Goal: Transaction & Acquisition: Register for event/course

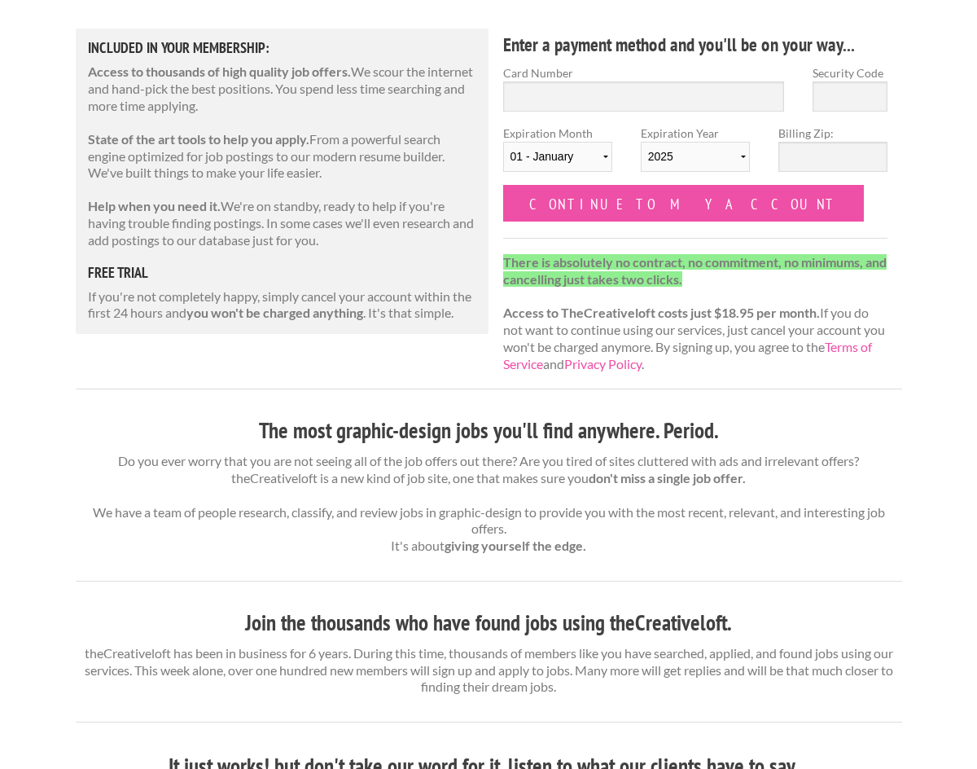
scroll to position [305, 0]
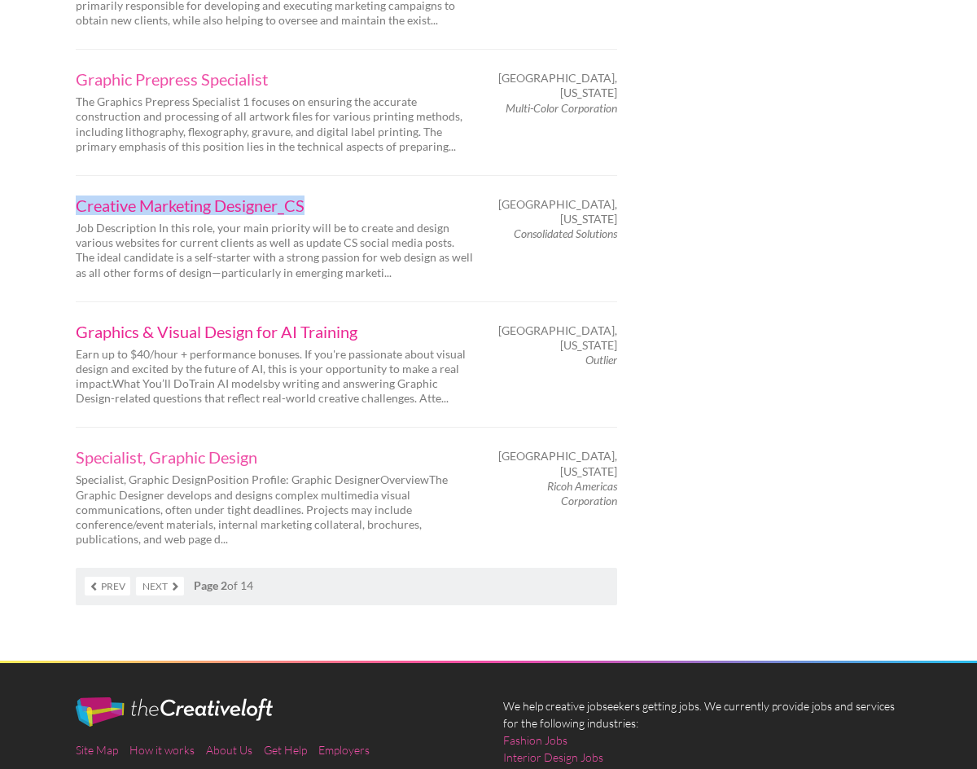
scroll to position [2581, 0]
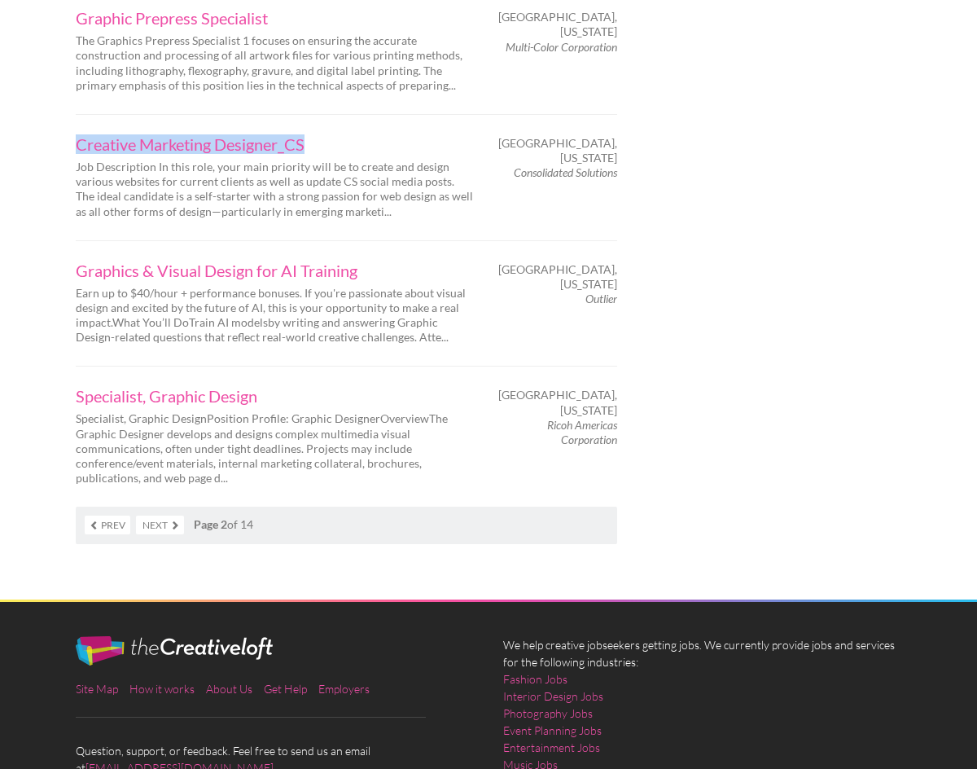
click at [155, 516] on link "Next" at bounding box center [160, 525] width 48 height 19
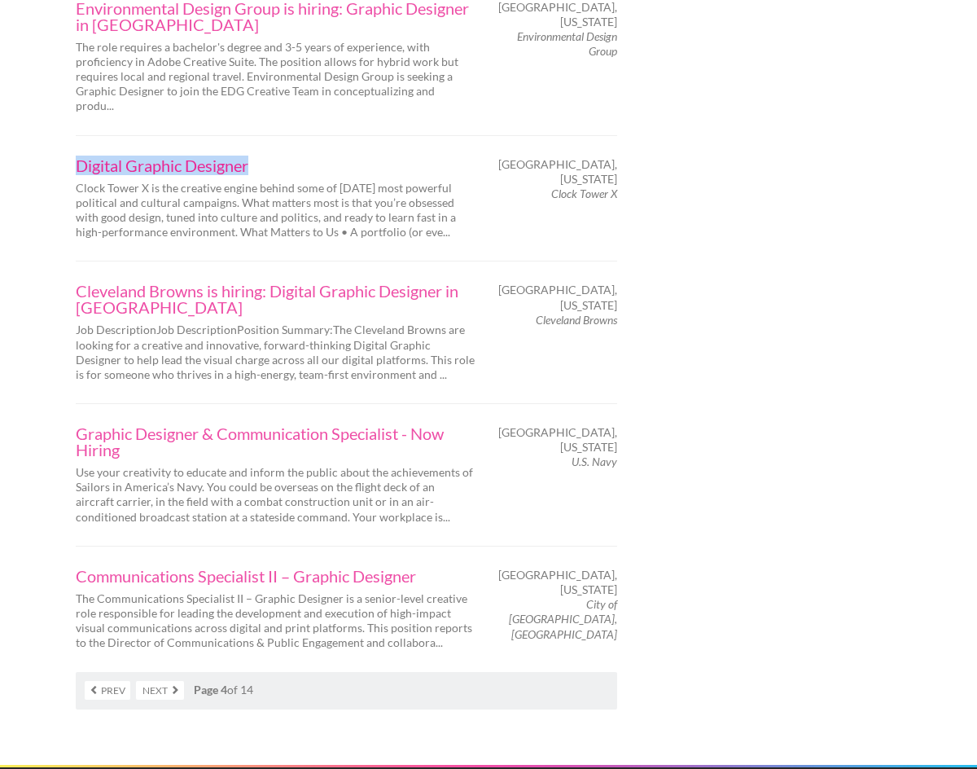
scroll to position [2522, 0]
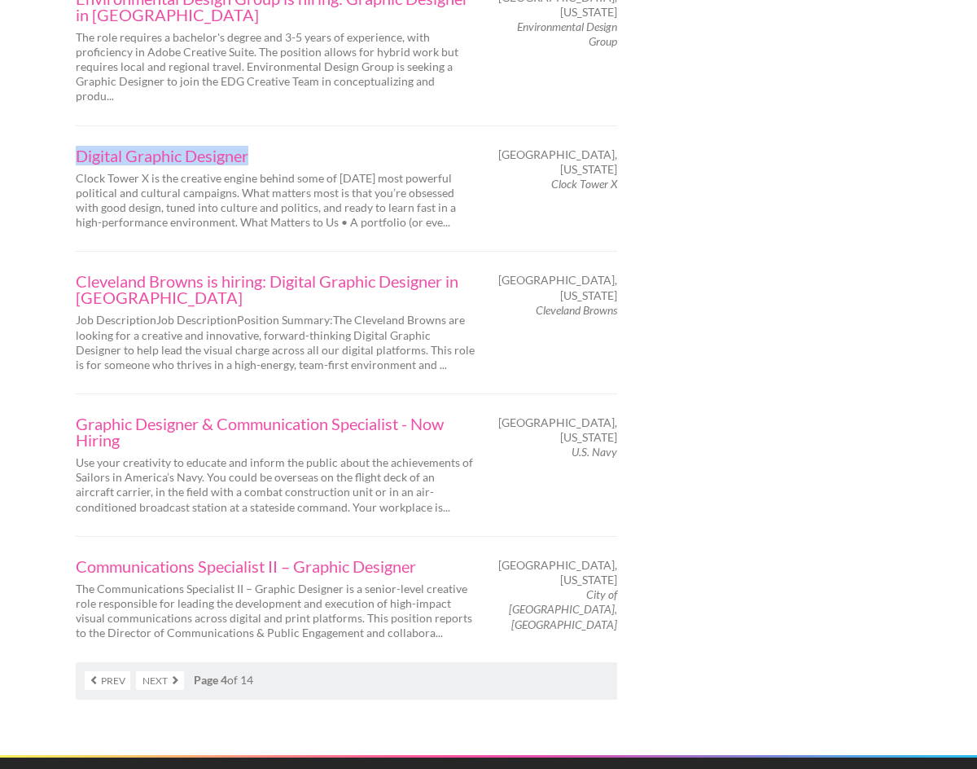
click at [161, 671] on link "Next" at bounding box center [160, 680] width 48 height 19
